Goal: Task Accomplishment & Management: Complete application form

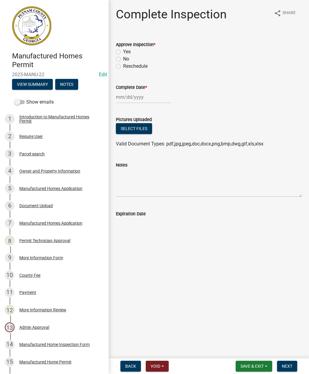
click at [123, 51] on label "Yes" at bounding box center [127, 51] width 8 height 7
click at [123, 51] on input "Yes" at bounding box center [125, 50] width 4 height 4
radio input "true"
click at [130, 94] on div at bounding box center [143, 97] width 55 height 12
select select "10"
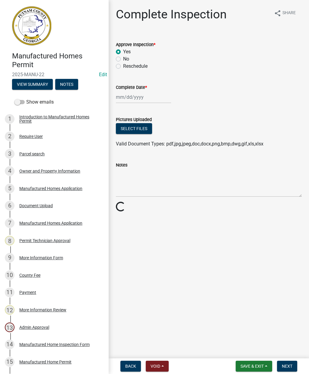
select select "2025"
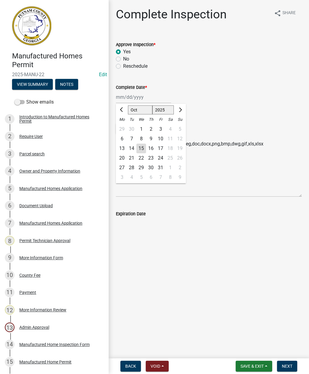
click at [141, 148] on div "15" at bounding box center [141, 149] width 10 height 10
type input "[DATE]"
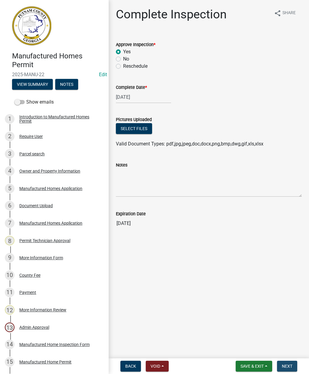
click at [290, 366] on span "Next" at bounding box center [286, 366] width 11 height 5
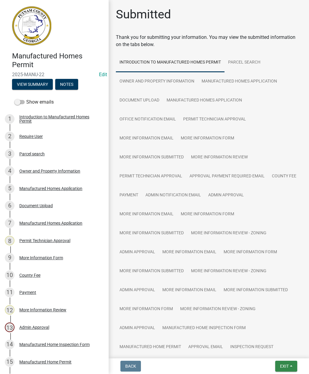
click at [286, 367] on span "Exit" at bounding box center [284, 366] width 9 height 5
click at [274, 350] on button "Save & Exit" at bounding box center [273, 351] width 48 height 14
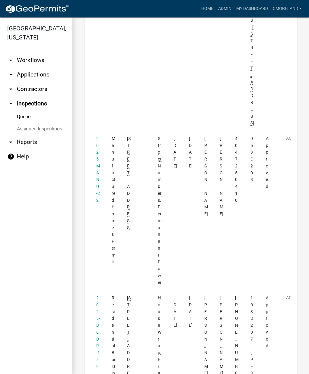
scroll to position [779, 0]
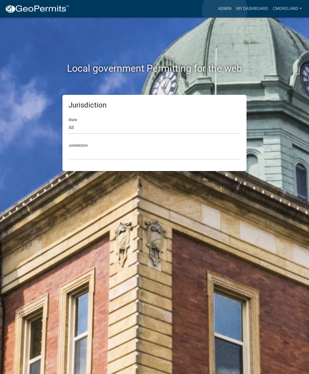
click at [225, 10] on link "Admin" at bounding box center [224, 8] width 18 height 11
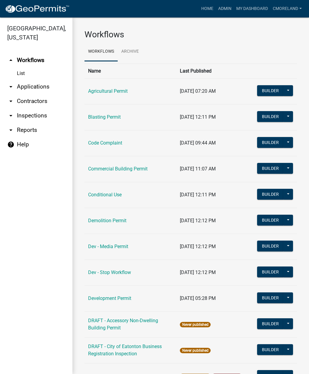
click at [36, 87] on link "arrow_drop_down Applications" at bounding box center [36, 87] width 72 height 14
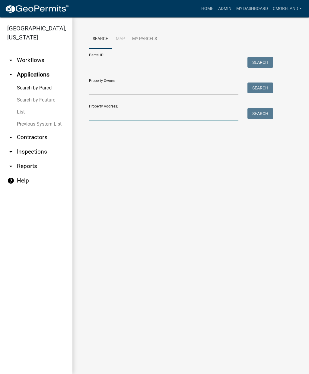
click at [105, 109] on input "Property Address:" at bounding box center [163, 114] width 149 height 12
type input "445 long shoals rd"
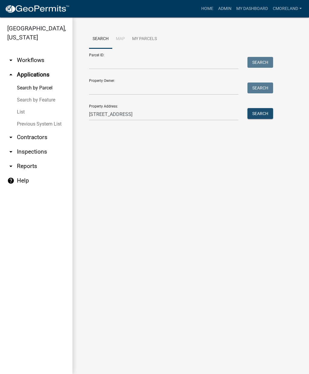
click at [264, 113] on button "Search" at bounding box center [260, 113] width 26 height 11
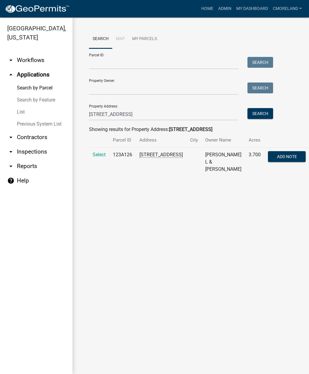
click at [98, 154] on span "Select" at bounding box center [99, 155] width 13 height 6
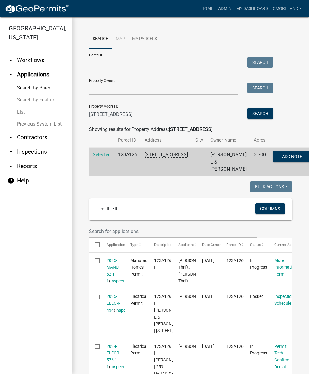
click at [115, 268] on link "2025-MANU-52 1 1" at bounding box center [112, 270] width 13 height 25
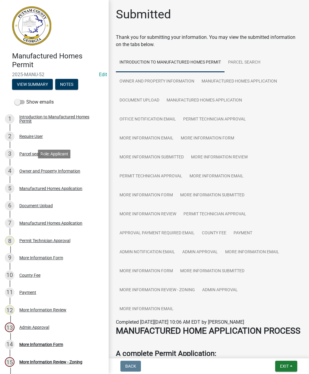
click at [52, 171] on div "Owner and Property Information" at bounding box center [49, 171] width 61 height 4
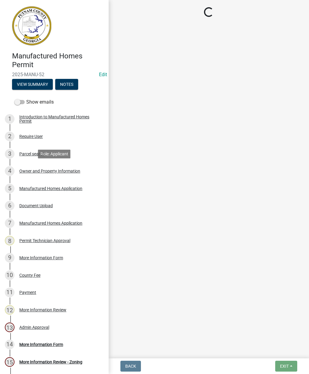
select select "34fe85c2-5f76-4343-b6bb-8ca387e0bed7"
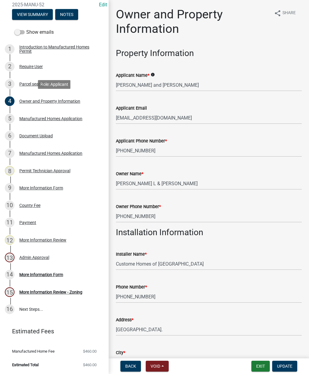
scroll to position [70, 0]
